Goal: Information Seeking & Learning: Learn about a topic

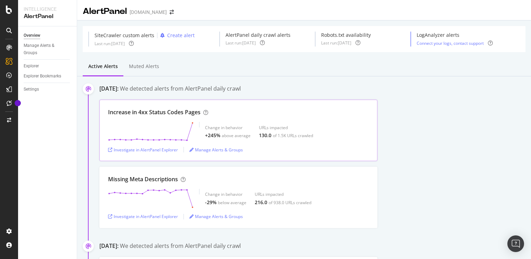
click at [148, 112] on div "Increase in 4xx Status Codes Pages" at bounding box center [154, 112] width 92 height 8
click at [271, 138] on div "130.0 of 1.5K URLs crawled" at bounding box center [286, 135] width 54 height 7
click at [272, 132] on div "130.0 of 1.5K URLs crawled" at bounding box center [286, 135] width 54 height 7
drag, startPoint x: 236, startPoint y: 127, endPoint x: 226, endPoint y: 129, distance: 10.1
click at [235, 128] on div "Change in behavior" at bounding box center [228, 128] width 46 height 6
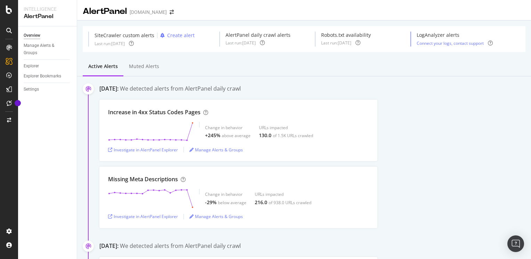
drag, startPoint x: 149, startPoint y: 109, endPoint x: 129, endPoint y: 93, distance: 25.7
click at [149, 109] on div "Increase in 4xx Status Codes Pages" at bounding box center [154, 112] width 92 height 8
click at [113, 89] on div "[DATE]:" at bounding box center [108, 89] width 19 height 8
click at [135, 150] on div "Investigate in AlertPanel Explorer" at bounding box center [143, 150] width 70 height 6
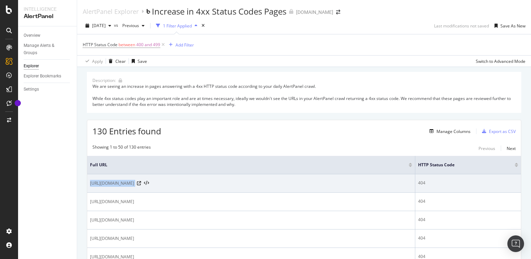
drag, startPoint x: 90, startPoint y: 182, endPoint x: 268, endPoint y: 184, distance: 177.9
click at [268, 184] on div "https://www.optus.com.au/mobile/plans/international-roaming/international-minut…" at bounding box center [251, 183] width 322 height 7
drag, startPoint x: 268, startPoint y: 184, endPoint x: 264, endPoint y: 183, distance: 4.4
copy div "https://www.optus.com.au/mobile/plans/international-roaming/international-minut…"
click at [141, 183] on icon at bounding box center [139, 183] width 4 height 4
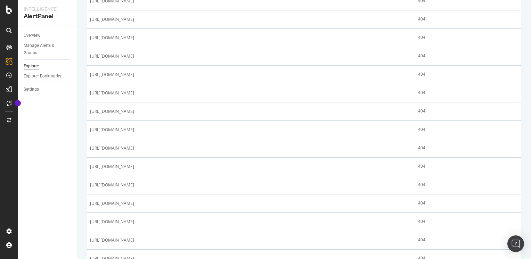
scroll to position [927, 0]
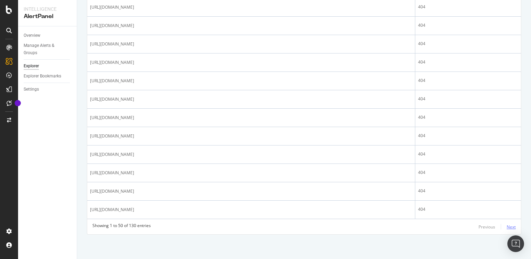
click at [506, 225] on div "Next" at bounding box center [510, 227] width 9 height 6
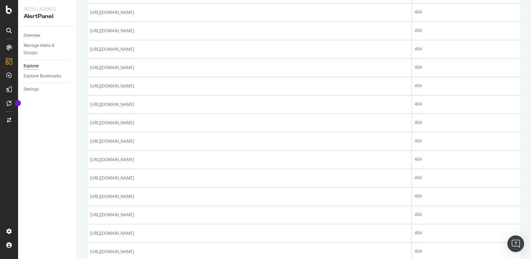
scroll to position [892, 0]
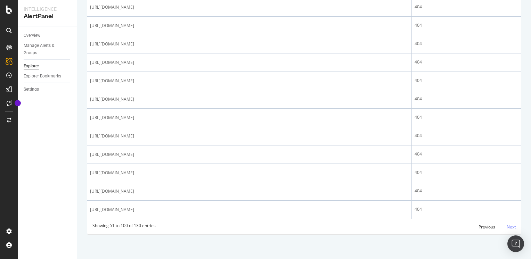
click at [506, 226] on div "Next" at bounding box center [510, 227] width 9 height 6
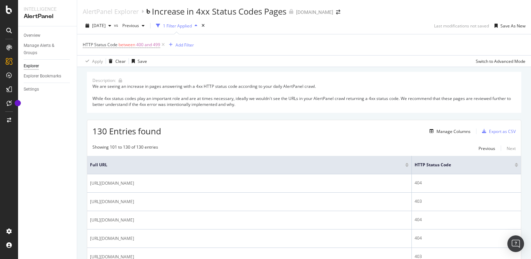
scroll to position [35, 0]
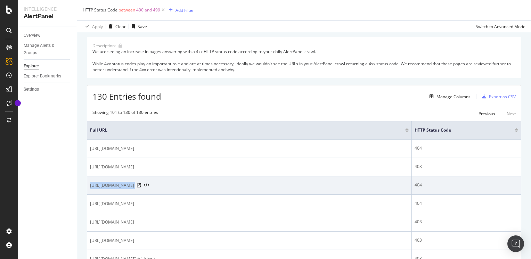
drag, startPoint x: 90, startPoint y: 185, endPoint x: 270, endPoint y: 193, distance: 179.4
click at [270, 193] on td "https://www.optus.com.au/internet/articles/nbn-co-launches-nbn-business-solutio…" at bounding box center [249, 185] width 324 height 18
drag, startPoint x: 270, startPoint y: 193, endPoint x: 269, endPoint y: 186, distance: 7.7
click at [141, 186] on icon at bounding box center [139, 185] width 4 height 4
